Goal: Information Seeking & Learning: Learn about a topic

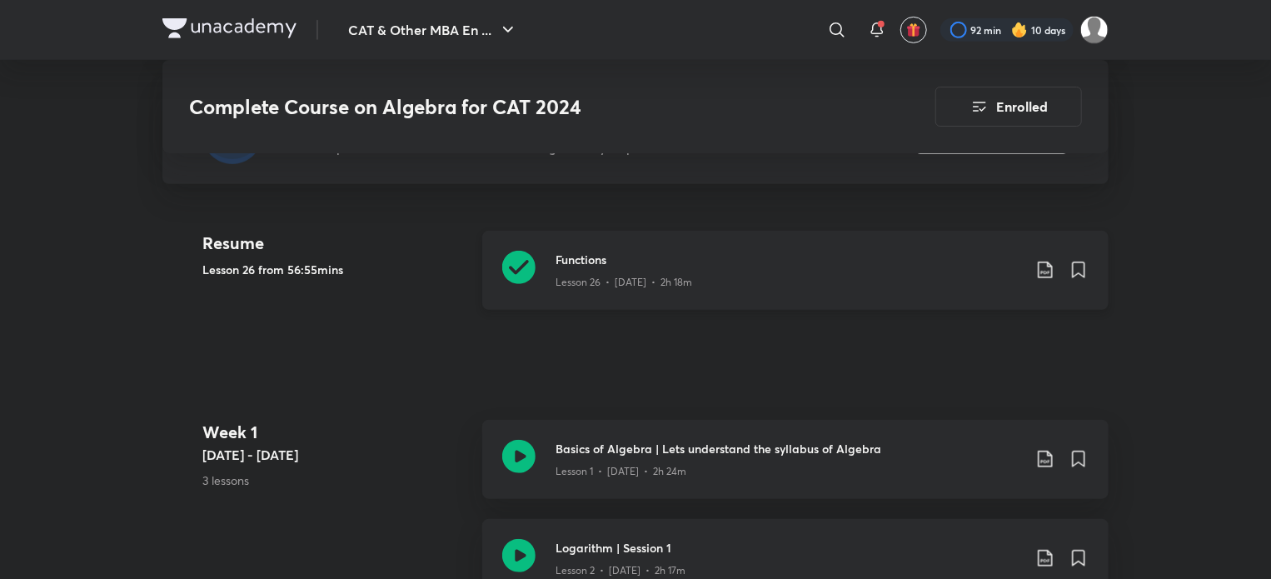
click at [523, 251] on icon at bounding box center [518, 267] width 33 height 33
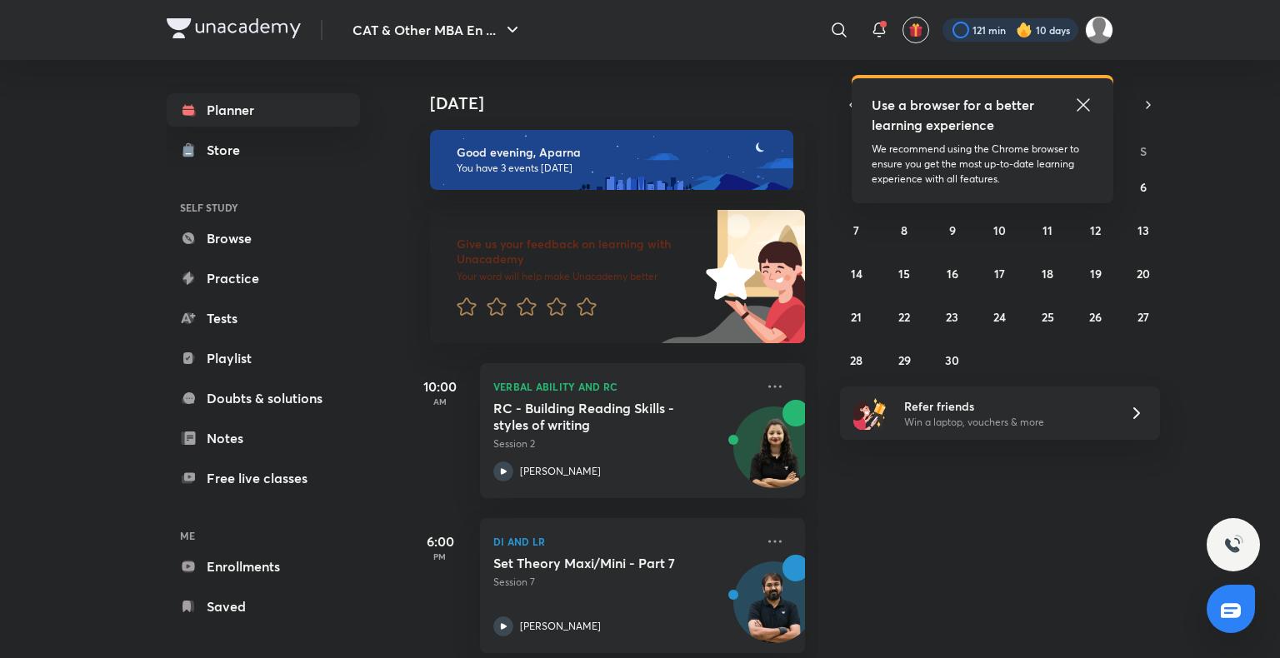
click at [1004, 32] on div at bounding box center [1010, 29] width 136 height 23
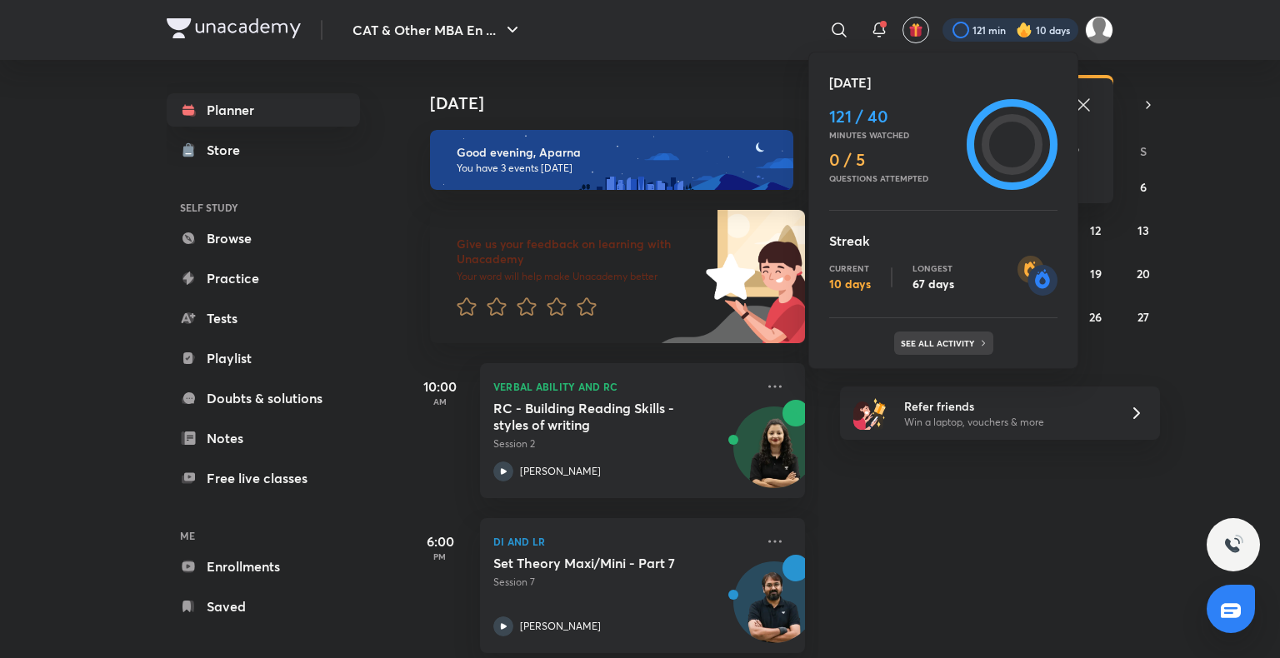
click at [946, 338] on p "See all activity" at bounding box center [939, 343] width 77 height 10
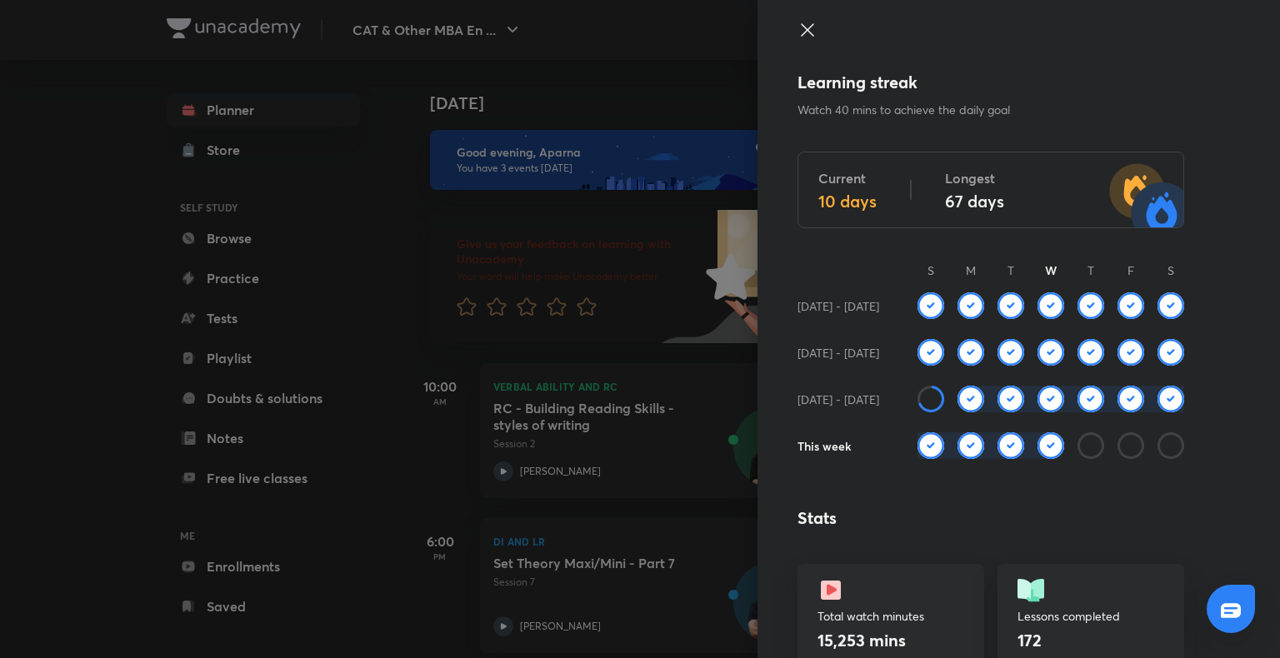
click at [375, 382] on div at bounding box center [640, 329] width 1280 height 658
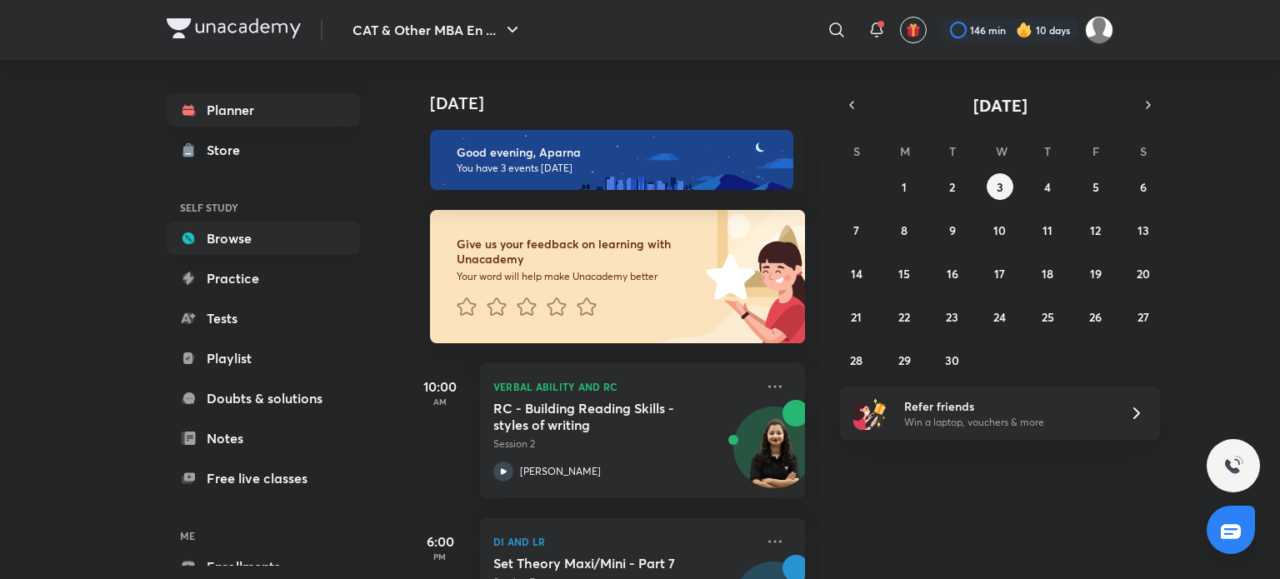
click at [292, 235] on link "Browse" at bounding box center [263, 238] width 193 height 33
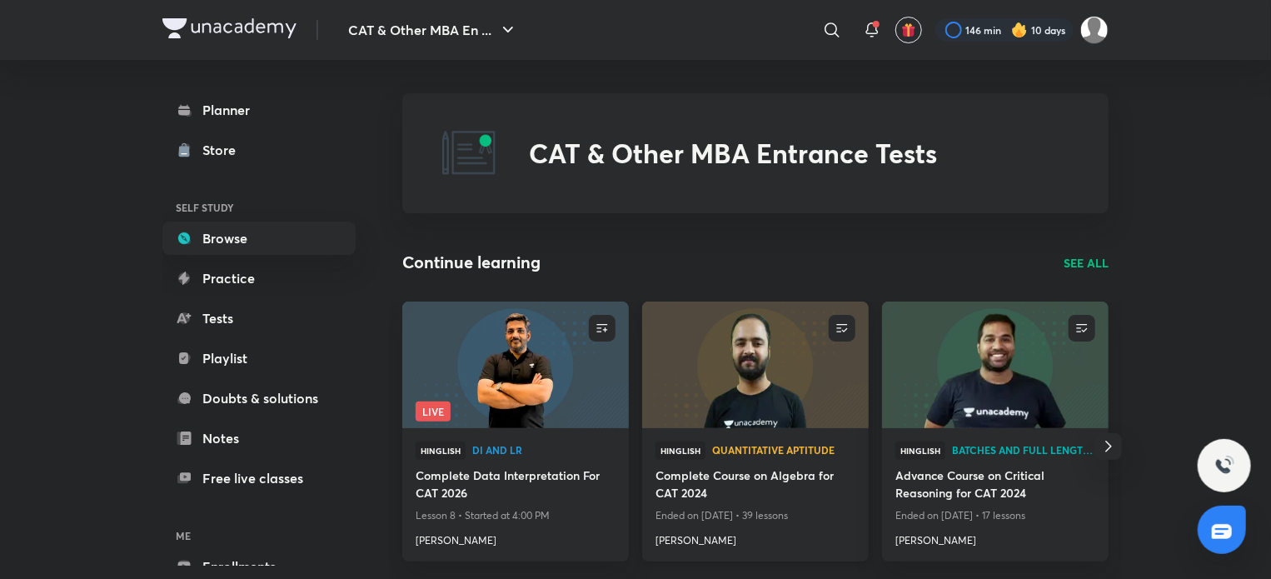
click at [764, 392] on img at bounding box center [755, 364] width 231 height 129
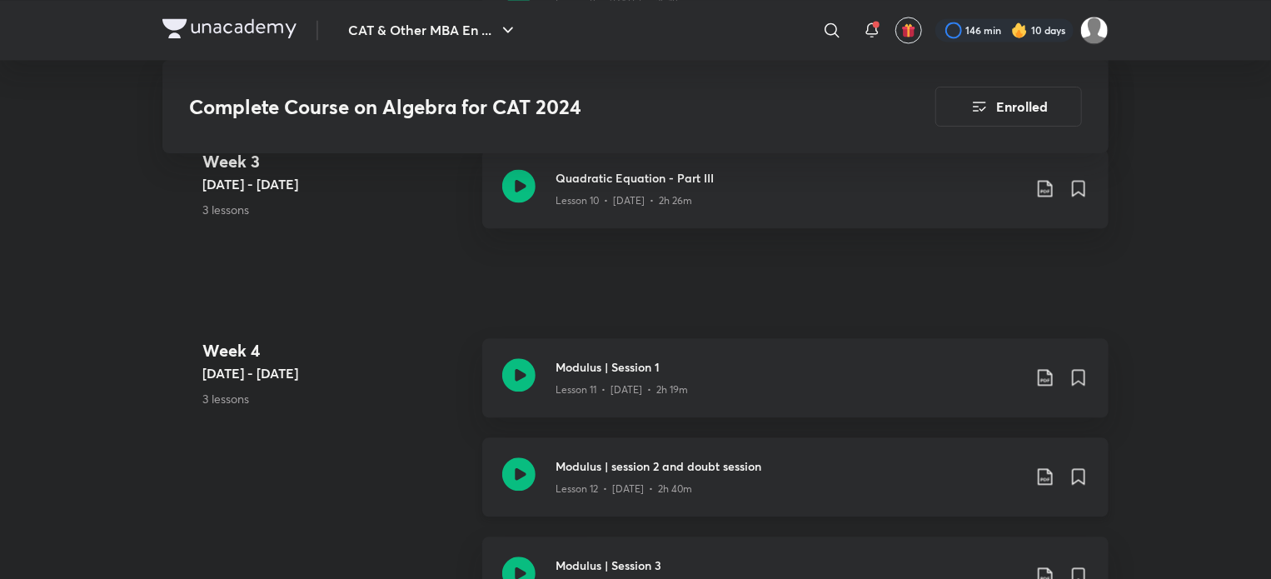
scroll to position [1861, 0]
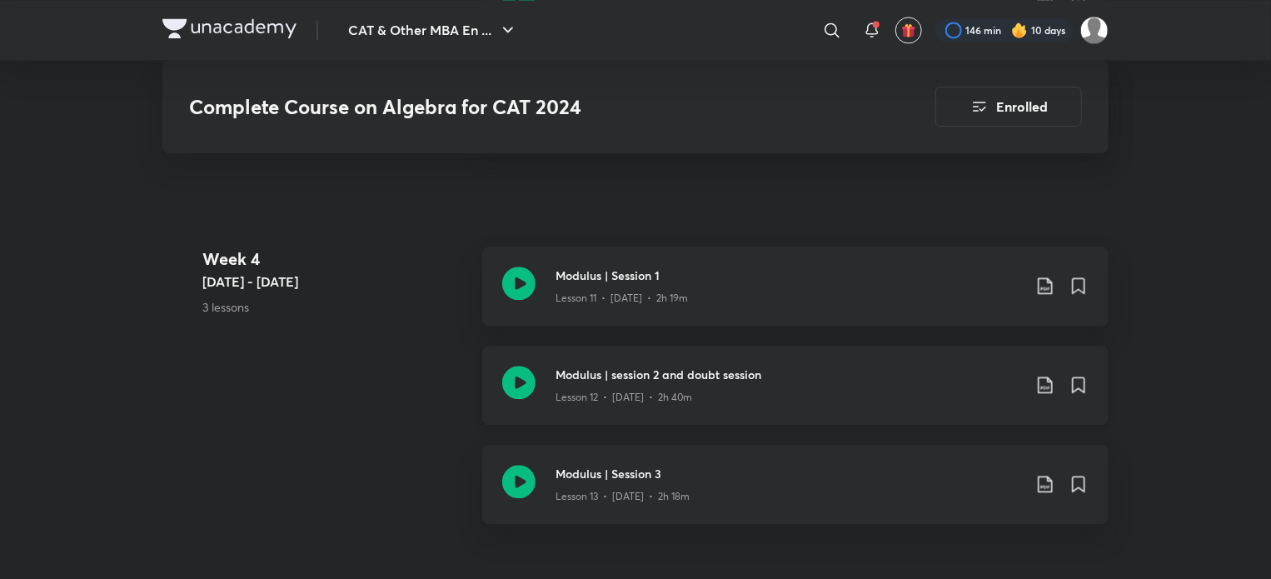
click at [526, 367] on icon at bounding box center [518, 382] width 33 height 33
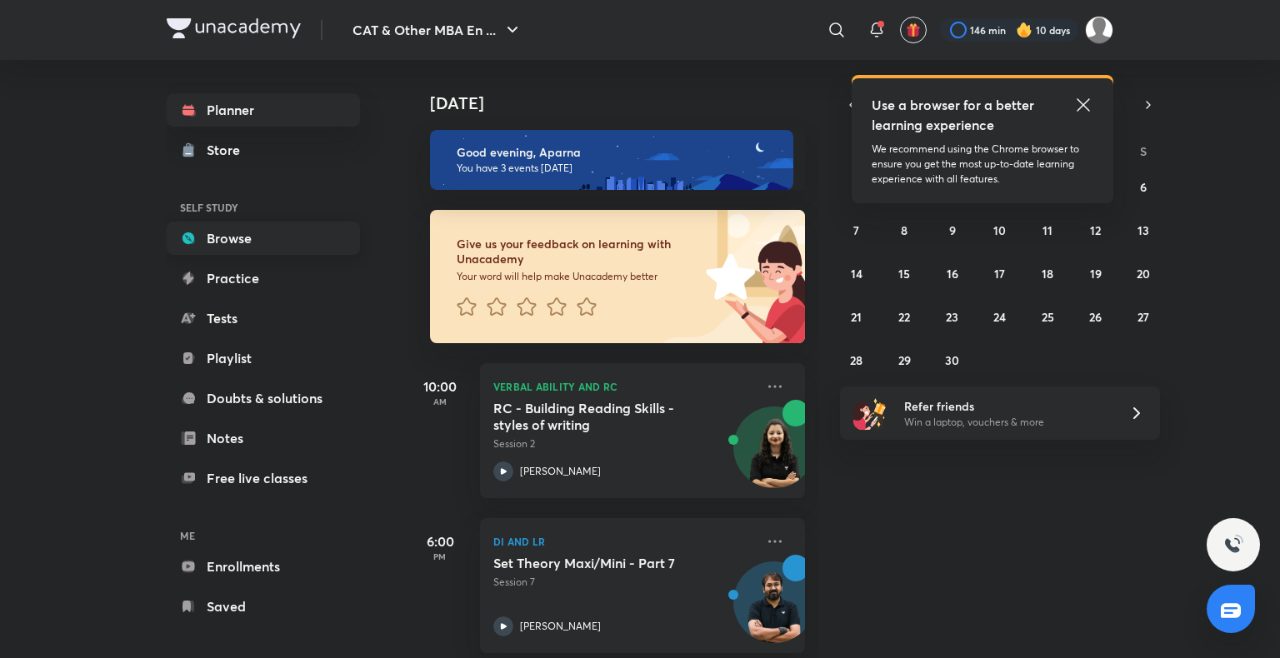
click at [247, 228] on link "Browse" at bounding box center [263, 238] width 193 height 33
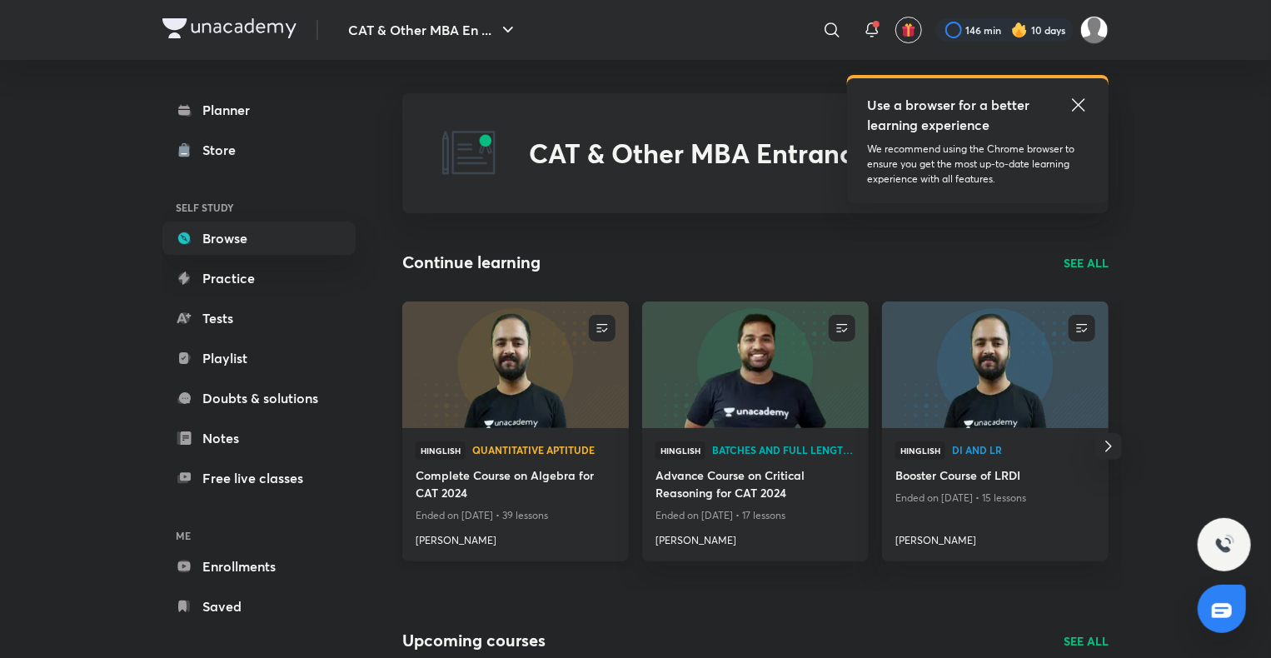
click at [531, 375] on img at bounding box center [515, 364] width 231 height 129
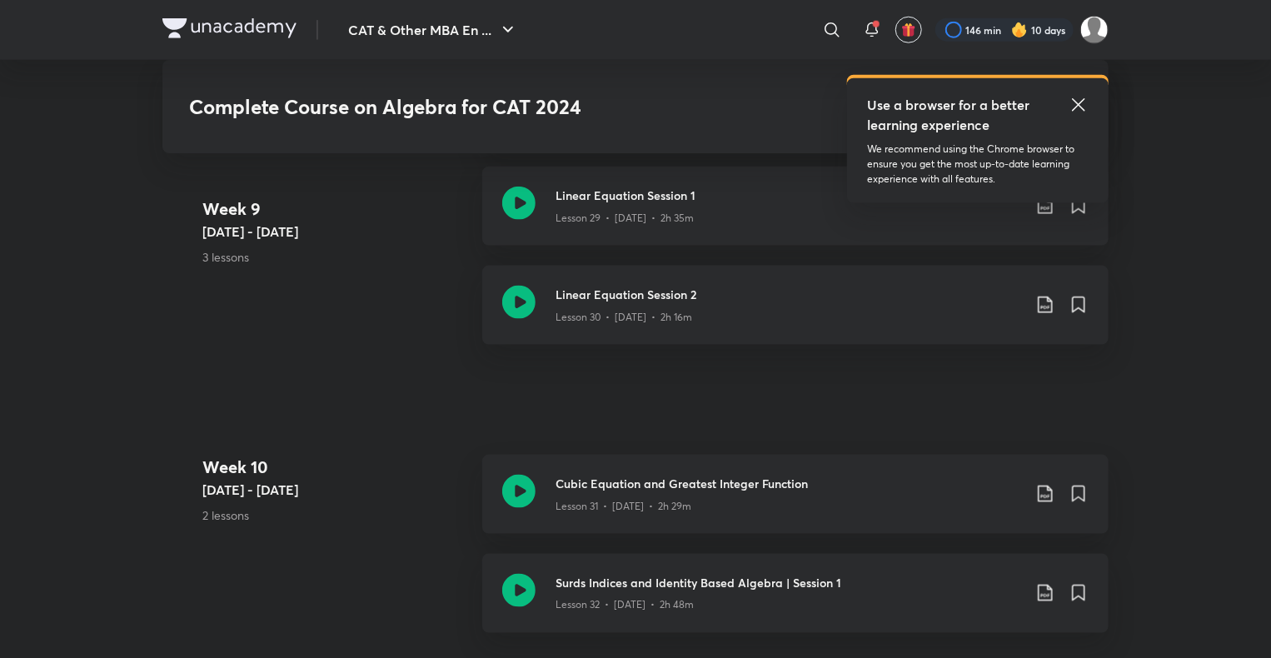
scroll to position [4184, 0]
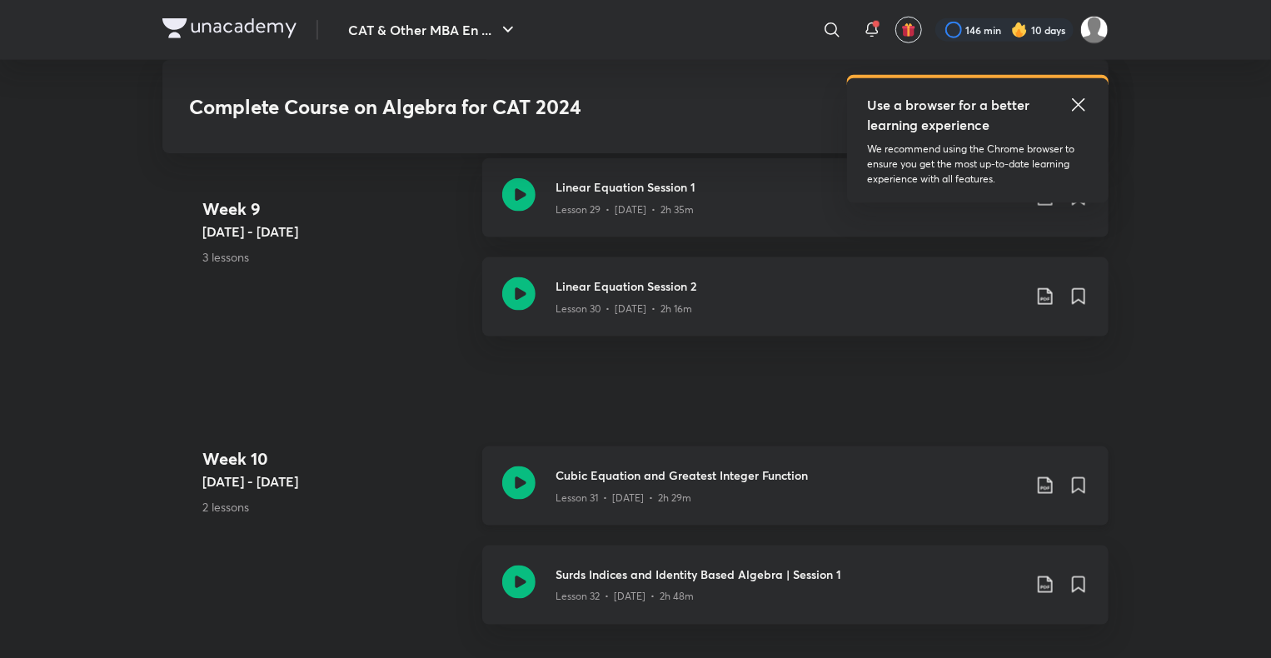
click at [505, 476] on icon at bounding box center [518, 483] width 33 height 33
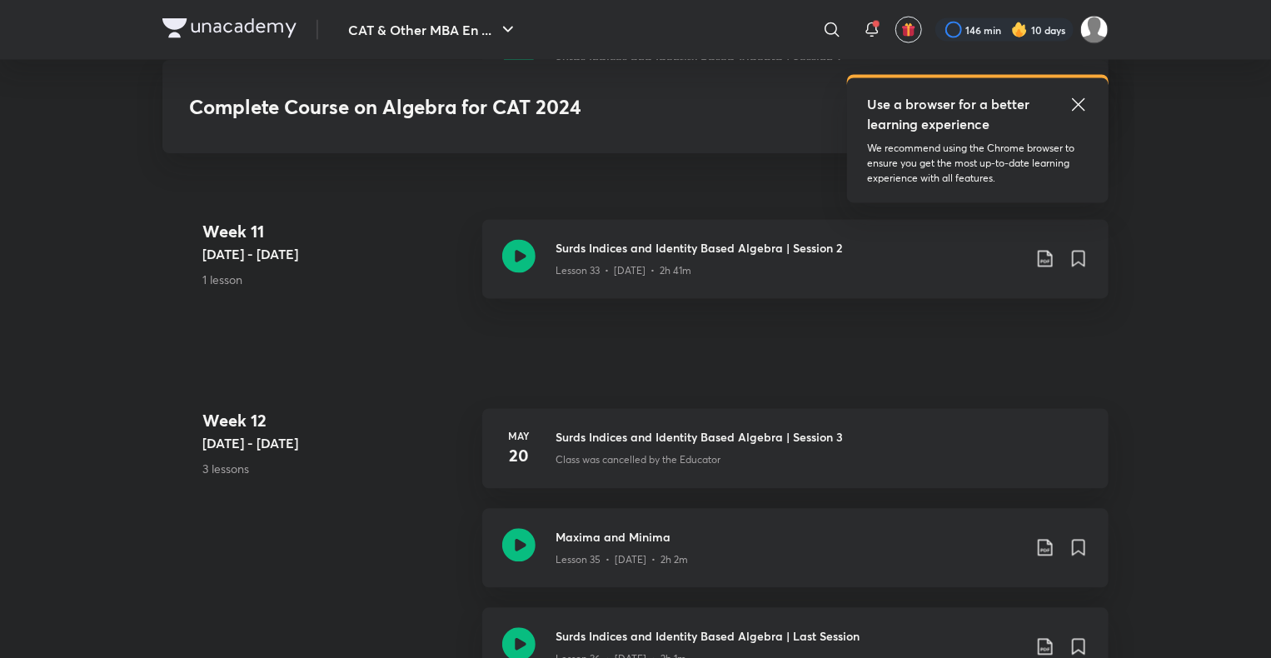
scroll to position [4734, 0]
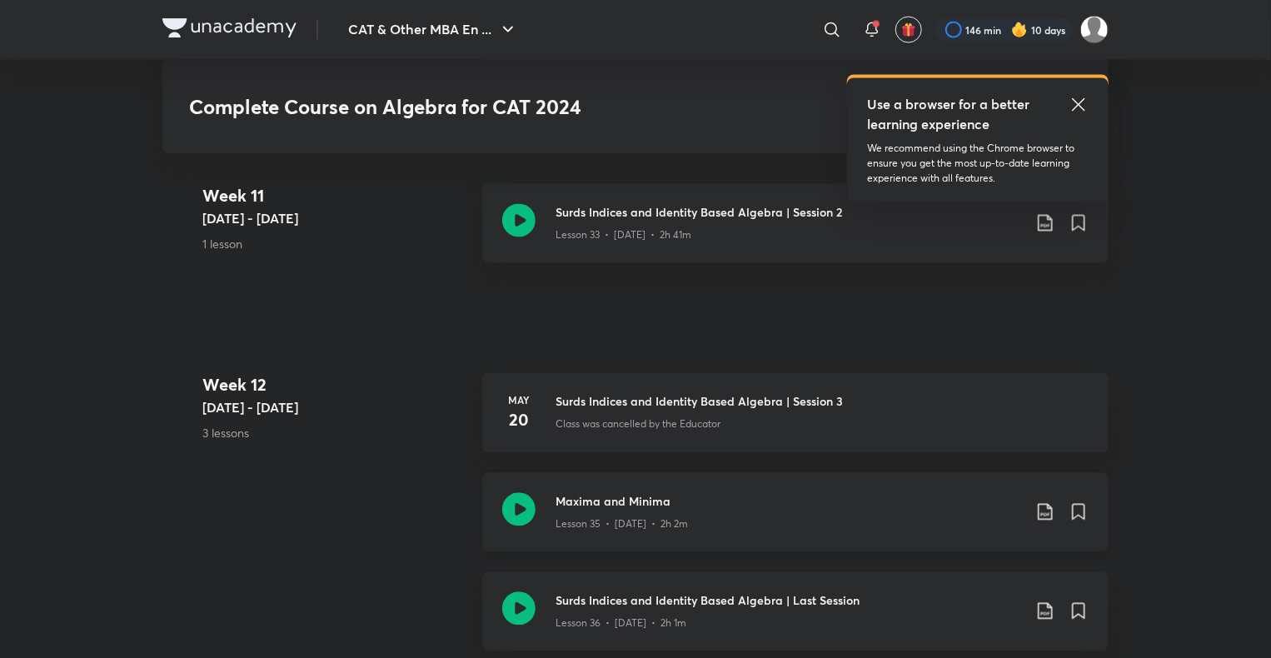
click at [516, 515] on icon at bounding box center [518, 509] width 33 height 33
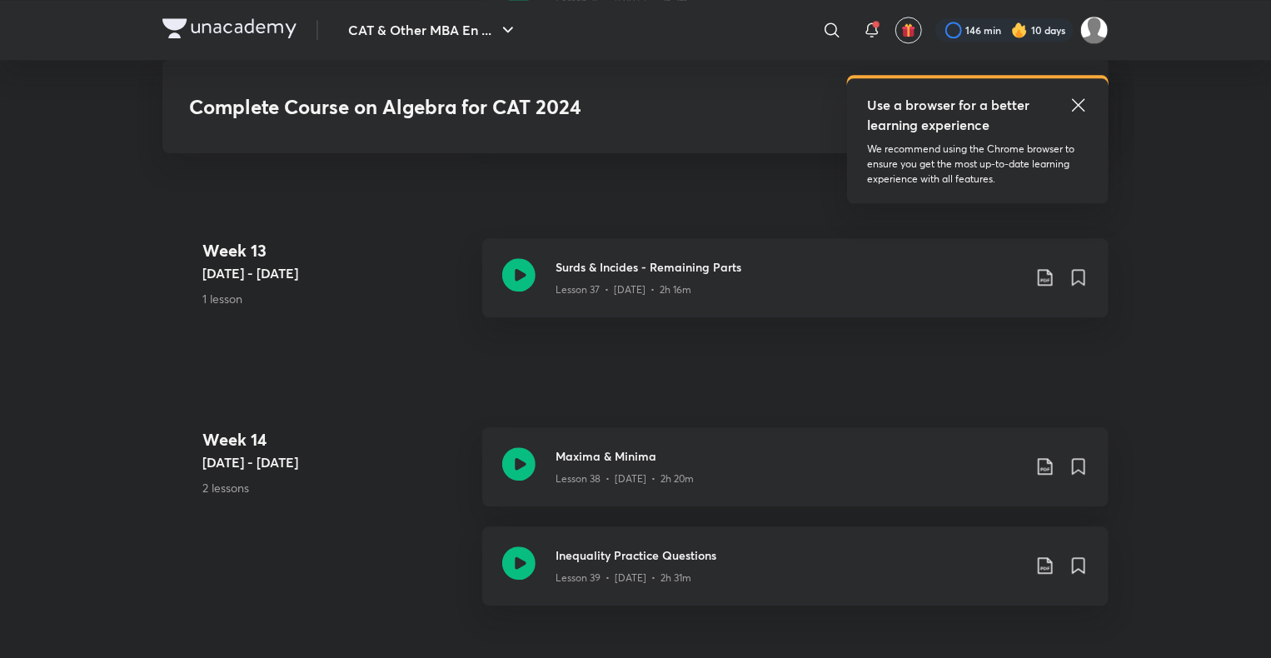
scroll to position [5257, 0]
click at [527, 561] on icon at bounding box center [518, 563] width 33 height 33
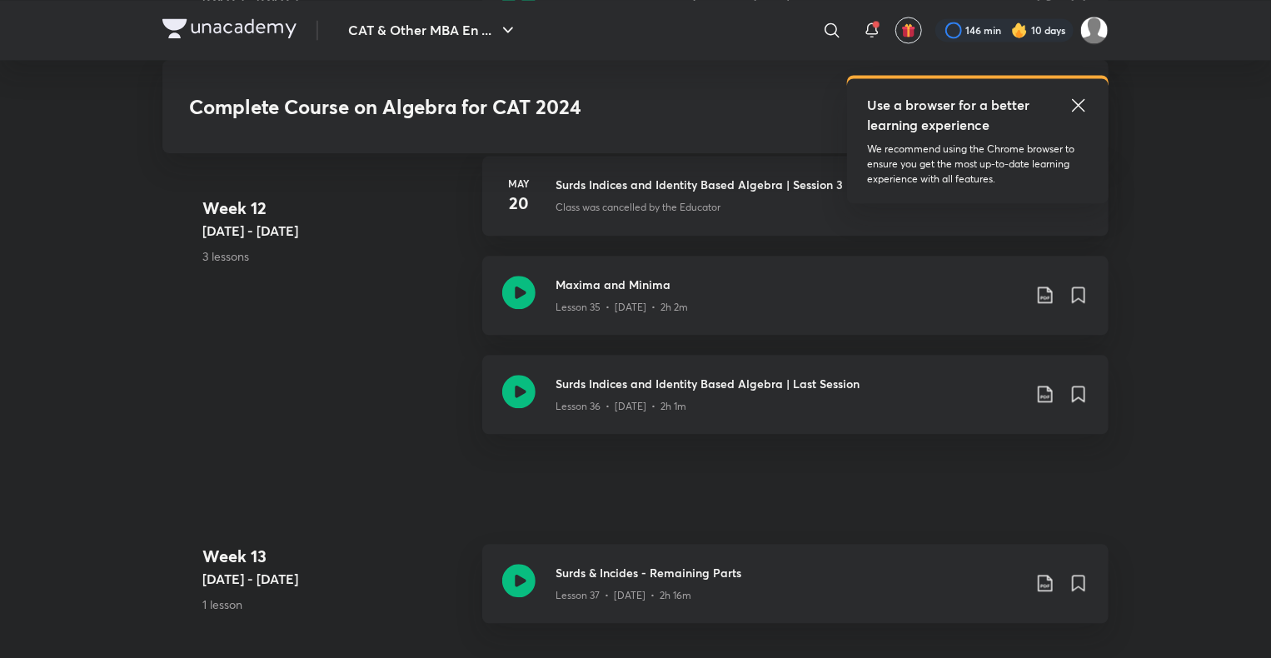
scroll to position [4951, 0]
click at [526, 293] on icon at bounding box center [518, 293] width 33 height 33
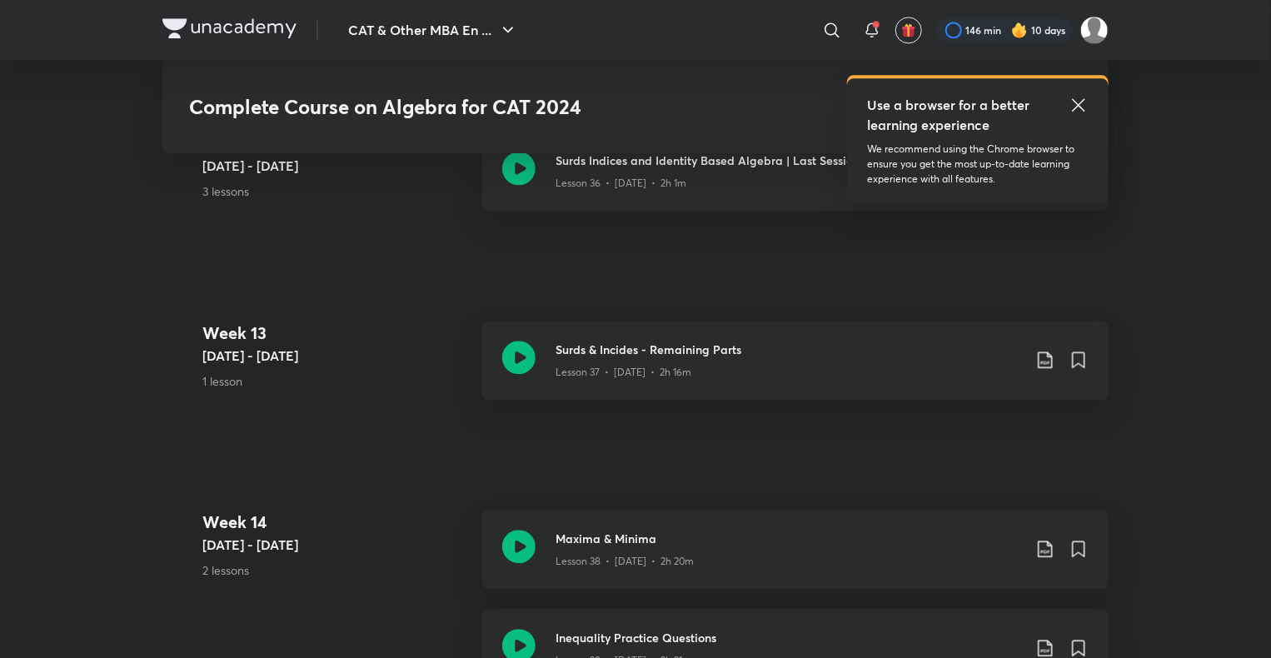
scroll to position [5320, 0]
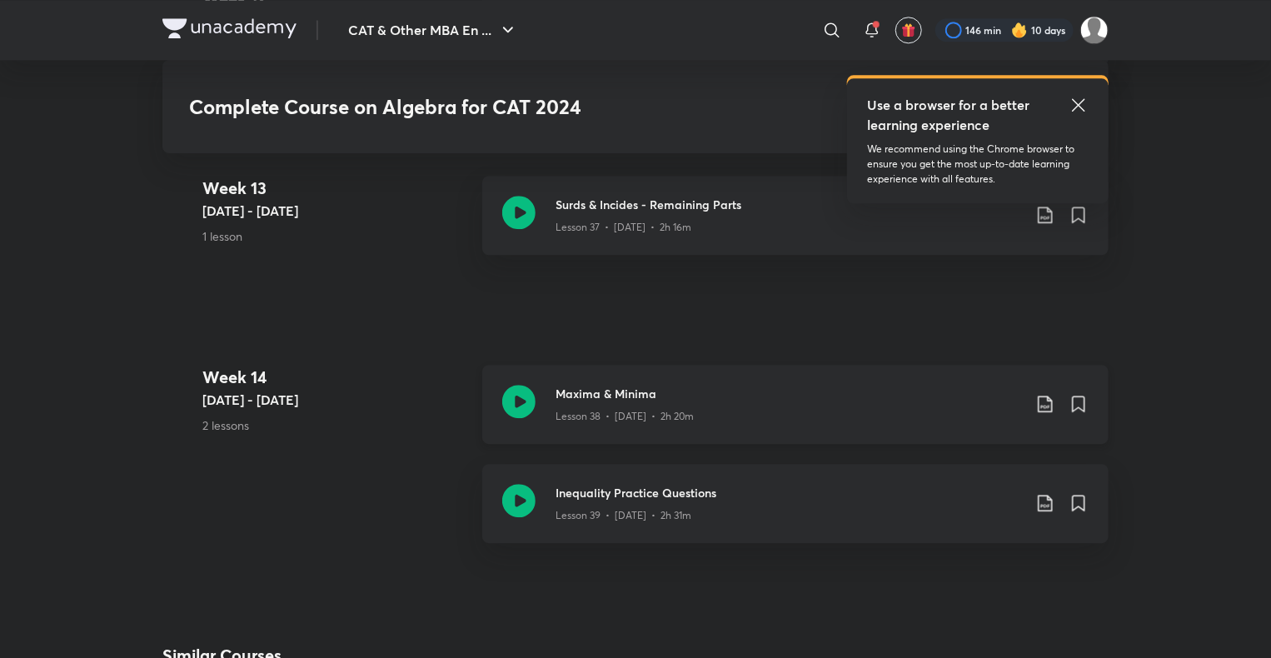
click at [523, 397] on icon at bounding box center [518, 401] width 33 height 33
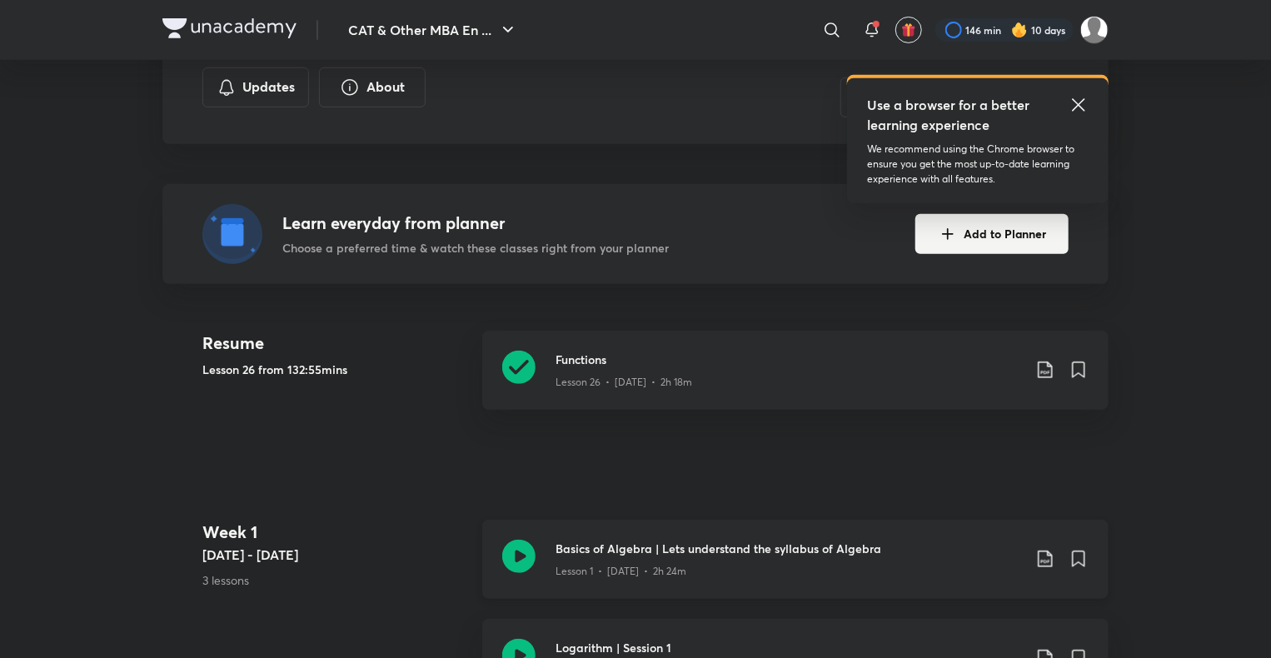
scroll to position [270, 0]
